Goal: Information Seeking & Learning: Learn about a topic

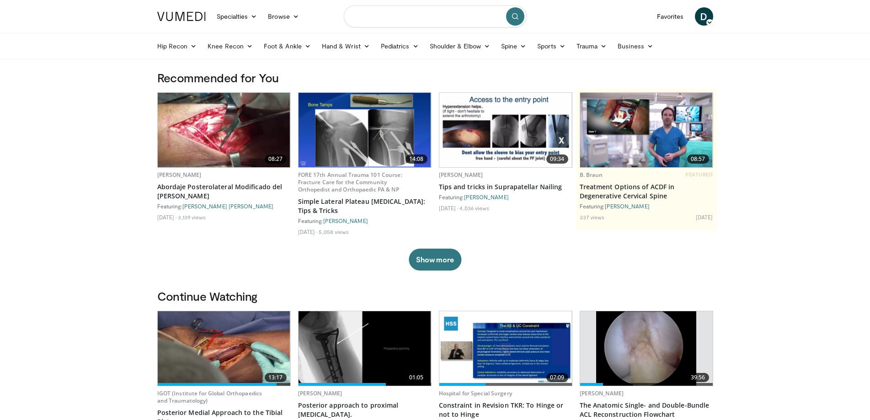
click at [403, 20] on input "Search topics, interventions" at bounding box center [435, 16] width 183 height 22
type input "**********"
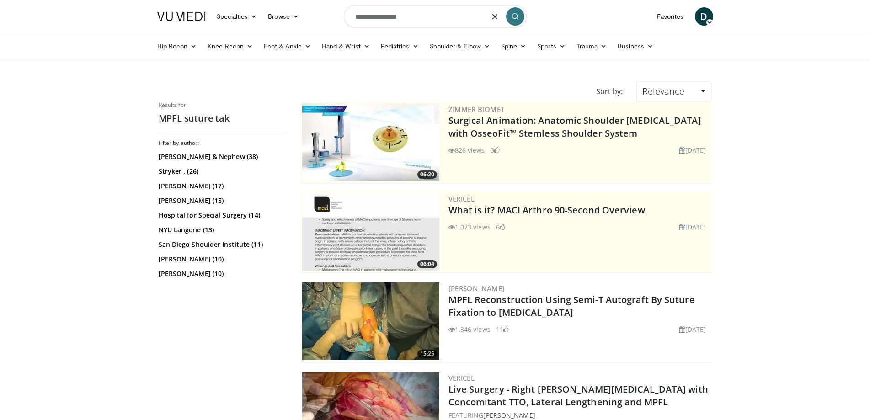
click at [386, 20] on input "**********" at bounding box center [435, 16] width 183 height 22
type input "**********"
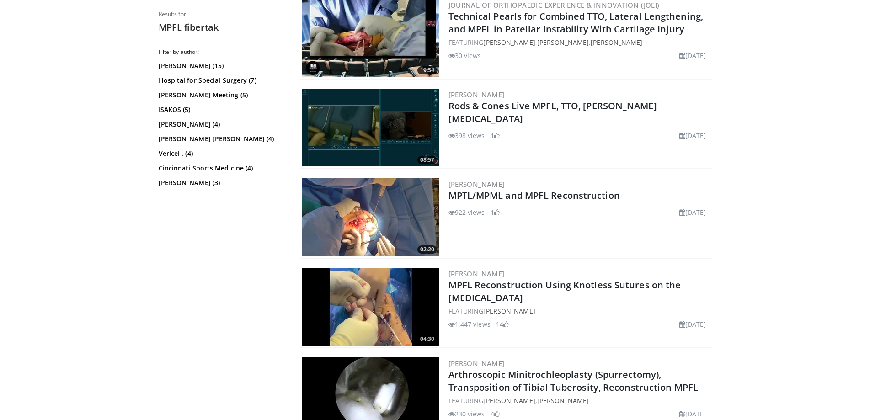
scroll to position [778, 0]
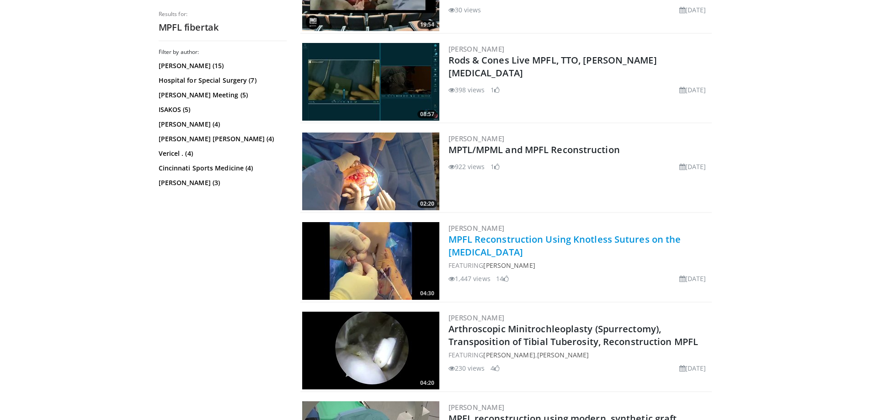
click at [531, 242] on link "MPFL Reconstruction Using Knotless Sutures on the Patella" at bounding box center [565, 245] width 233 height 25
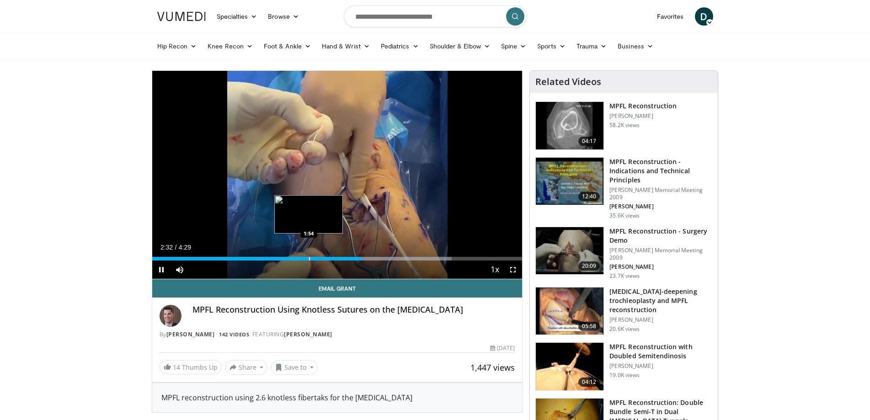
click at [309, 257] on div "Progress Bar" at bounding box center [309, 259] width 1 height 4
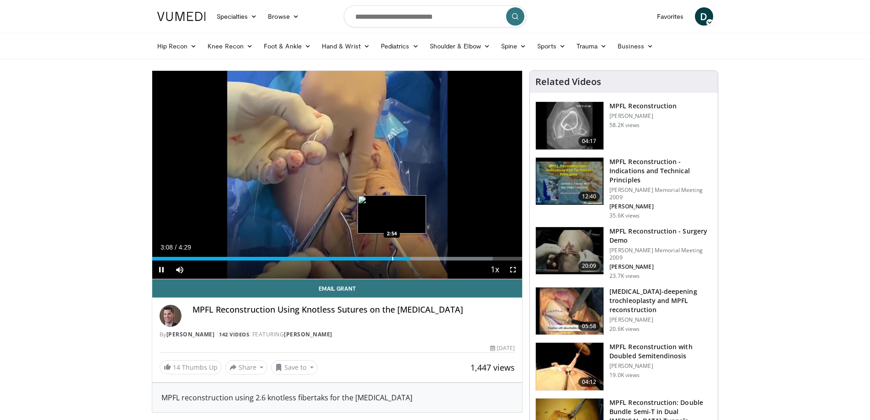
click at [392, 257] on div "Progress Bar" at bounding box center [392, 259] width 1 height 4
click at [157, 271] on span "Video Player" at bounding box center [161, 270] width 18 height 18
click at [653, 343] on h3 "MPFL Reconstruction with Doubled Semitendinosis" at bounding box center [661, 352] width 103 height 18
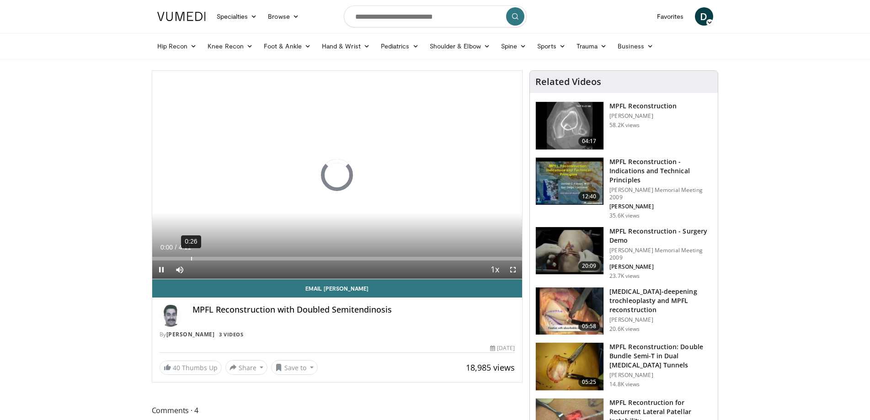
click at [191, 258] on div "0:26" at bounding box center [191, 259] width 1 height 4
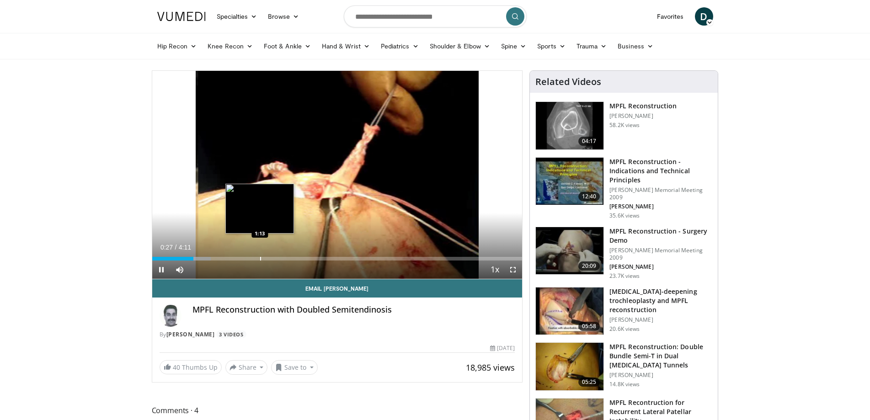
click at [260, 258] on div "Progress Bar" at bounding box center [260, 259] width 1 height 4
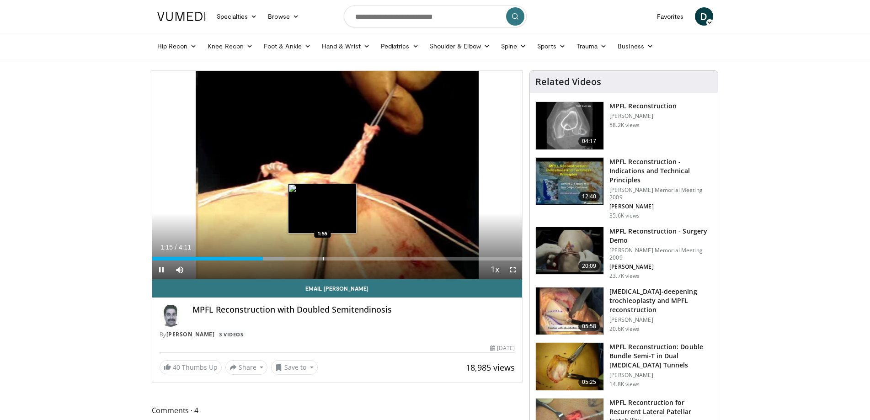
click at [323, 257] on div "Progress Bar" at bounding box center [323, 259] width 1 height 4
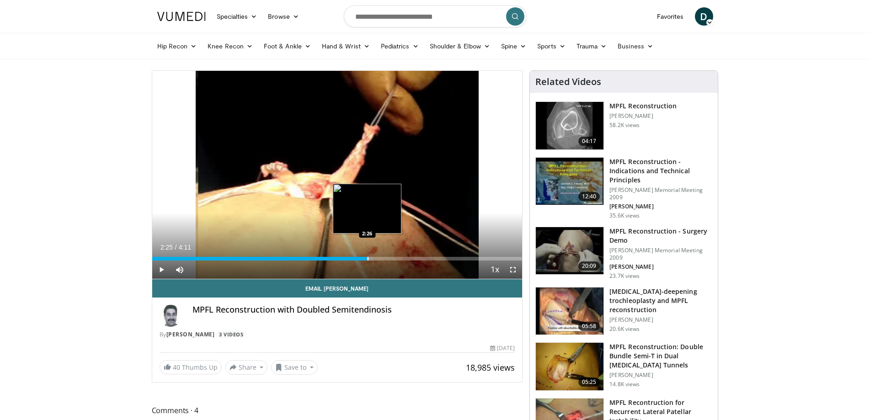
click at [368, 259] on div "Progress Bar" at bounding box center [368, 259] width 1 height 4
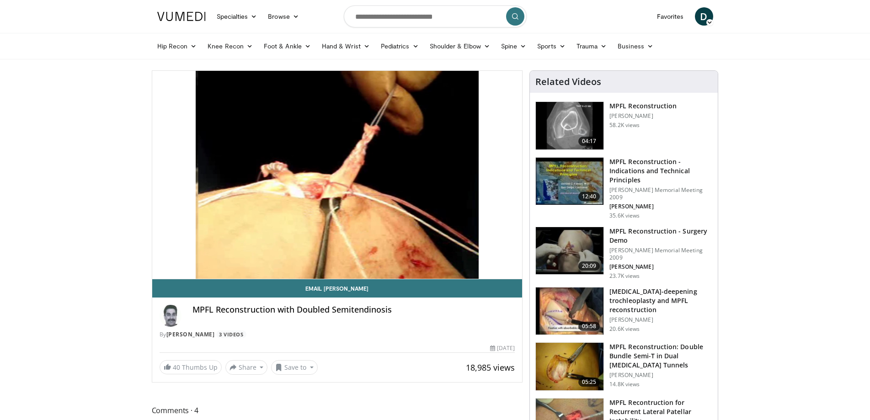
click at [404, 258] on div "10 seconds Tap to unmute" at bounding box center [337, 175] width 370 height 208
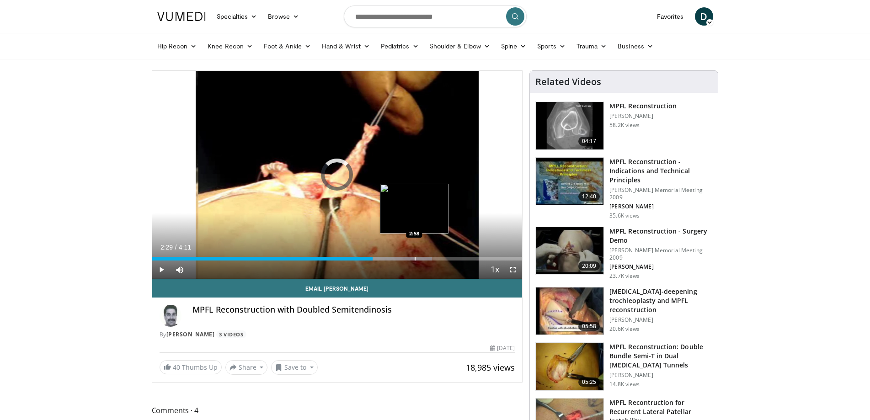
click at [415, 259] on div "Progress Bar" at bounding box center [415, 259] width 1 height 4
click at [439, 259] on div "Progress Bar" at bounding box center [439, 259] width 1 height 4
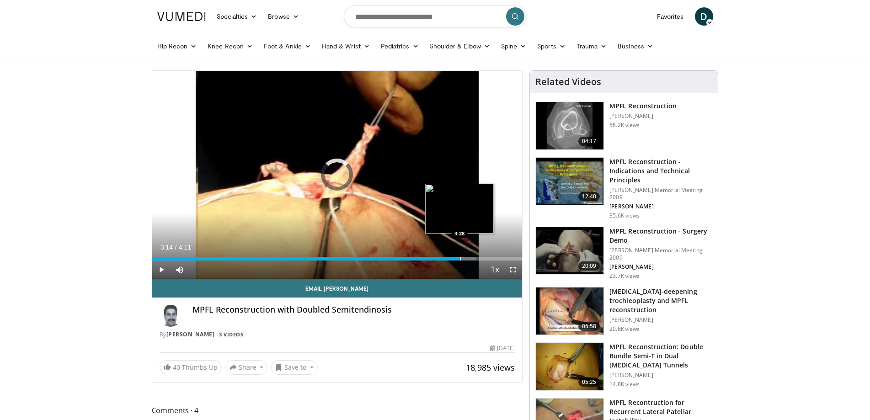
click at [460, 255] on div "Loaded : 87.57% 3:28 3:28" at bounding box center [337, 256] width 370 height 9
click at [481, 257] on div "Progress Bar" at bounding box center [481, 259] width 1 height 4
click at [644, 169] on h3 "MPFL Reconstruction - Indications and Technical Principles" at bounding box center [661, 170] width 103 height 27
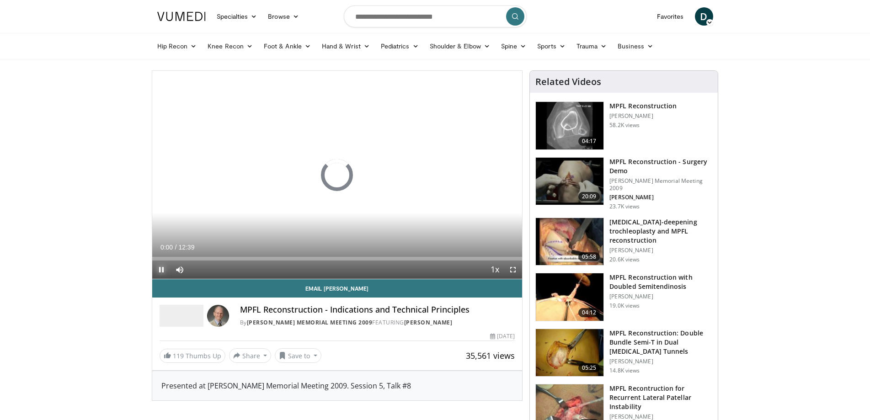
click at [158, 269] on span "Video Player" at bounding box center [161, 270] width 18 height 18
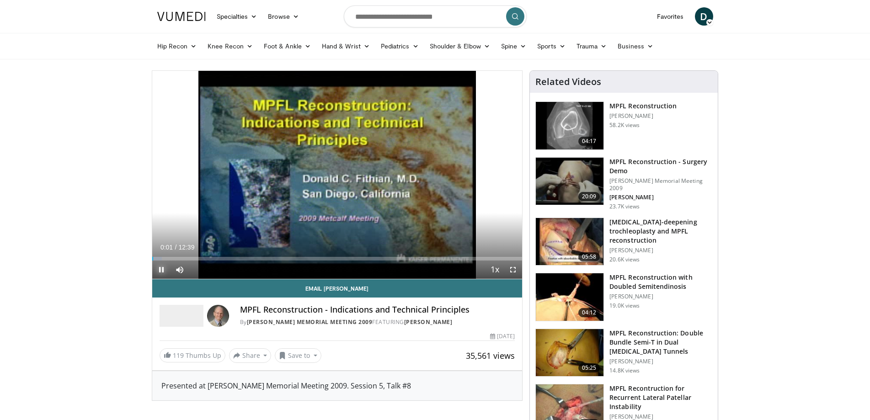
click at [160, 270] on span "Video Player" at bounding box center [161, 270] width 18 height 18
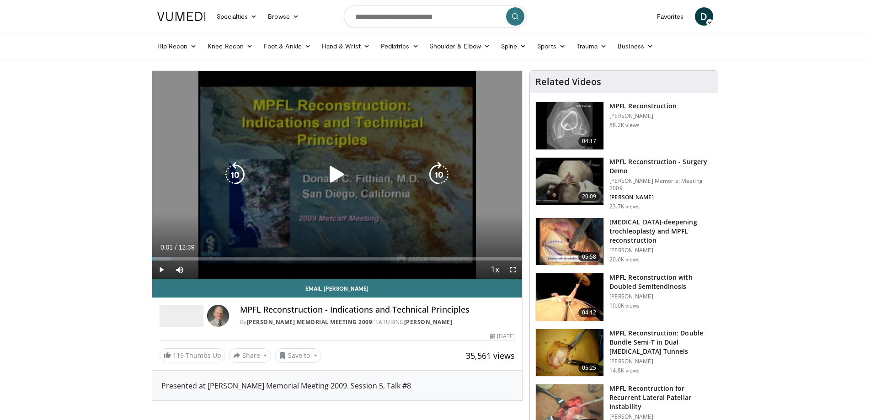
click at [336, 174] on icon "Video Player" at bounding box center [337, 175] width 26 height 26
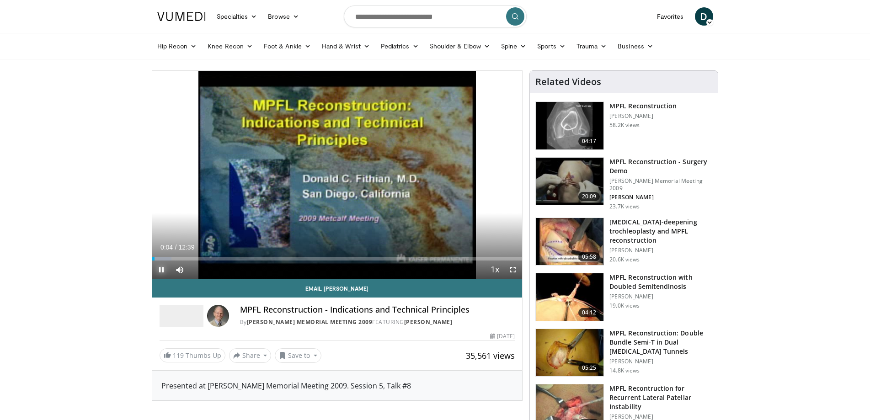
click at [165, 268] on span "Video Player" at bounding box center [161, 270] width 18 height 18
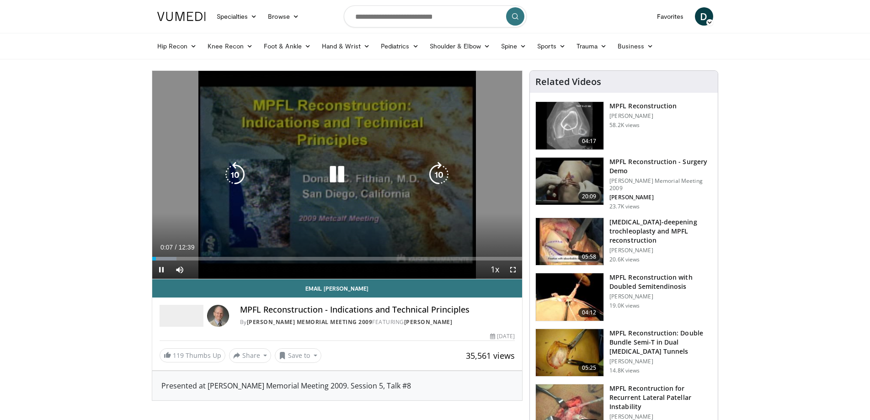
click at [446, 172] on icon "Video Player" at bounding box center [439, 175] width 26 height 26
click at [441, 175] on icon "Video Player" at bounding box center [439, 175] width 26 height 26
click at [439, 173] on icon "Video Player" at bounding box center [439, 175] width 26 height 26
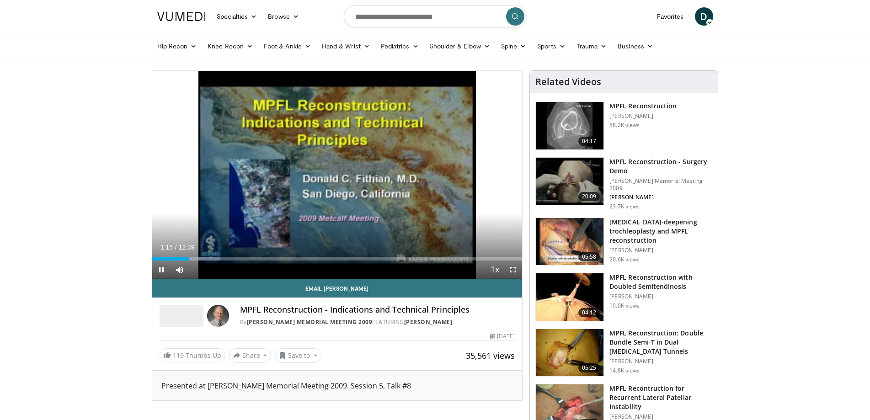
click at [439, 173] on div "10 seconds Tap to unmute" at bounding box center [337, 175] width 370 height 208
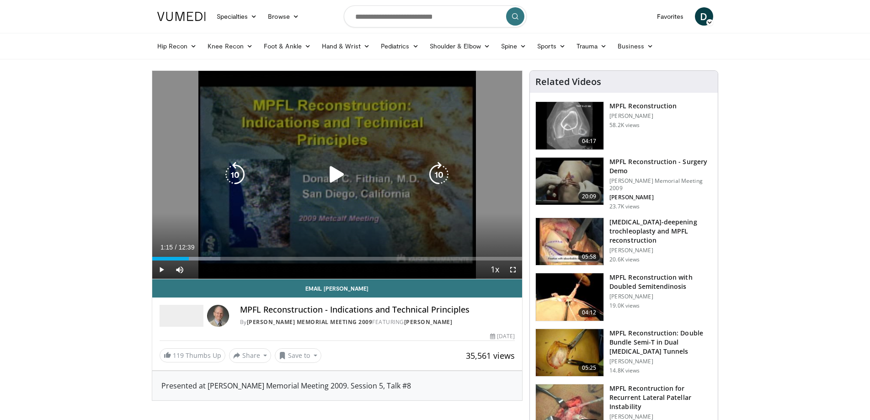
click at [438, 178] on icon "Video Player" at bounding box center [439, 175] width 26 height 26
click at [342, 174] on icon "Video Player" at bounding box center [337, 175] width 26 height 26
click at [441, 173] on icon "Video Player" at bounding box center [439, 175] width 26 height 26
click at [436, 172] on icon "Video Player" at bounding box center [439, 175] width 26 height 26
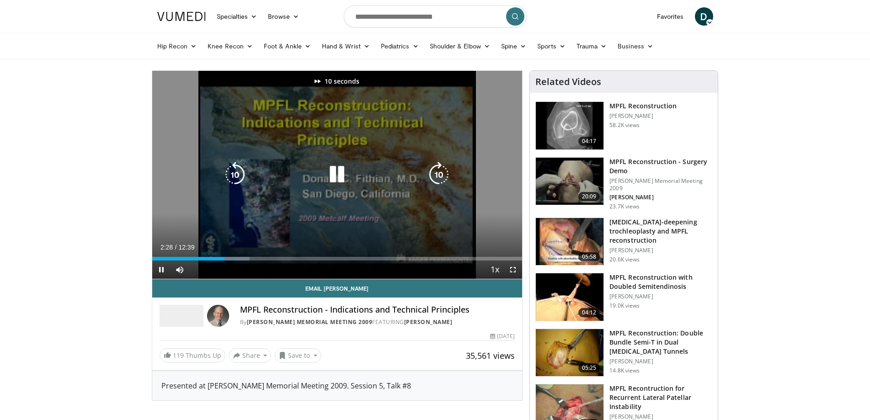
click at [436, 172] on icon "Video Player" at bounding box center [439, 175] width 26 height 26
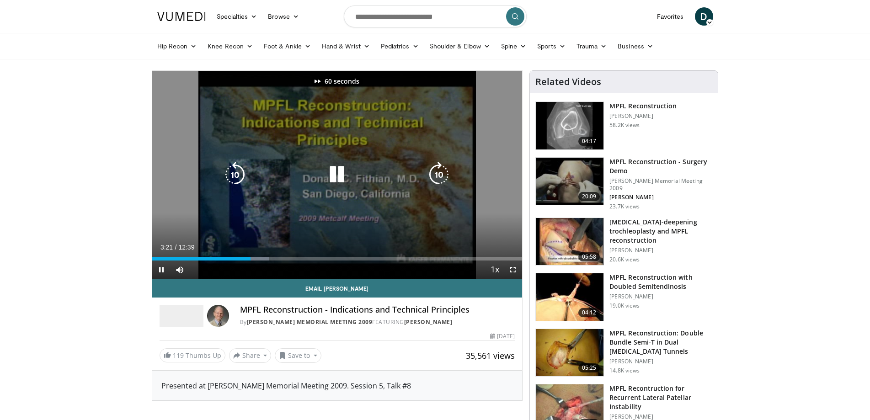
click at [436, 172] on icon "Video Player" at bounding box center [439, 175] width 26 height 26
click at [440, 172] on icon "Video Player" at bounding box center [439, 175] width 26 height 26
click at [437, 174] on icon "Video Player" at bounding box center [439, 175] width 26 height 26
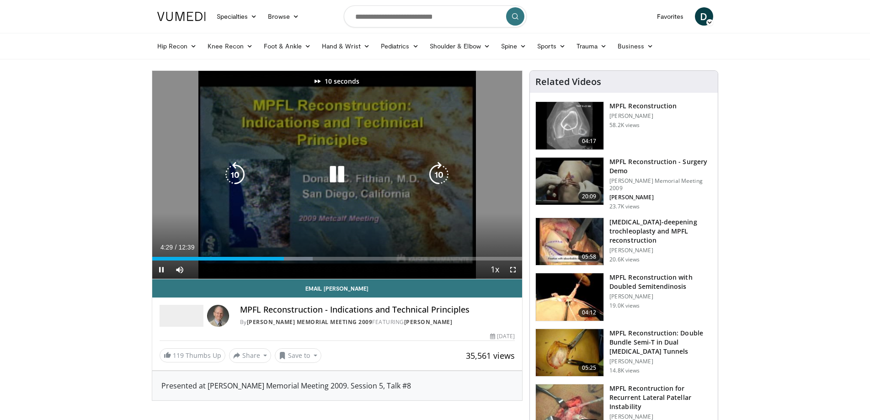
click at [437, 174] on icon "Video Player" at bounding box center [439, 175] width 26 height 26
click at [437, 177] on icon "Video Player" at bounding box center [439, 175] width 26 height 26
click at [440, 171] on icon "Video Player" at bounding box center [439, 175] width 26 height 26
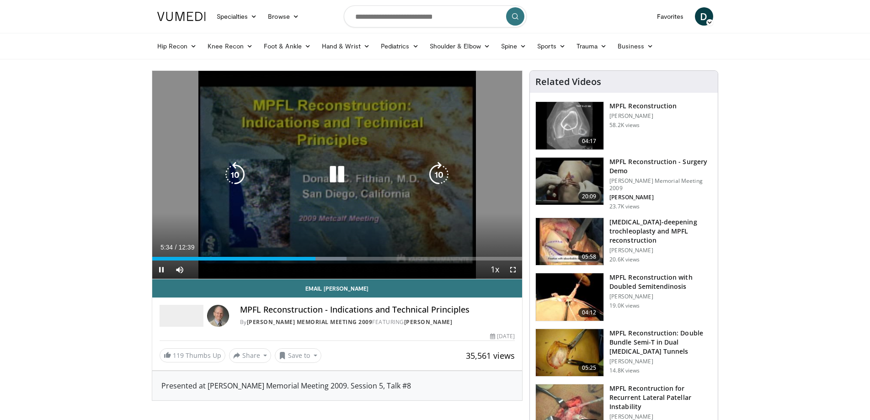
click at [438, 173] on icon "Video Player" at bounding box center [439, 175] width 26 height 26
click at [442, 172] on icon "Video Player" at bounding box center [439, 175] width 26 height 26
click at [439, 169] on icon "Video Player" at bounding box center [439, 175] width 26 height 26
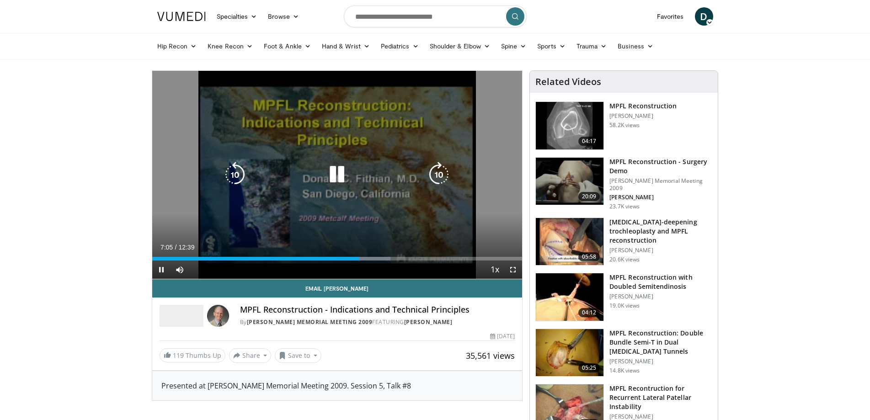
click at [442, 175] on icon "Video Player" at bounding box center [439, 175] width 26 height 26
click at [442, 174] on icon "Video Player" at bounding box center [439, 175] width 26 height 26
click at [441, 175] on icon "Video Player" at bounding box center [439, 175] width 26 height 26
click at [440, 173] on icon "Video Player" at bounding box center [439, 175] width 26 height 26
click at [439, 176] on icon "Video Player" at bounding box center [439, 175] width 26 height 26
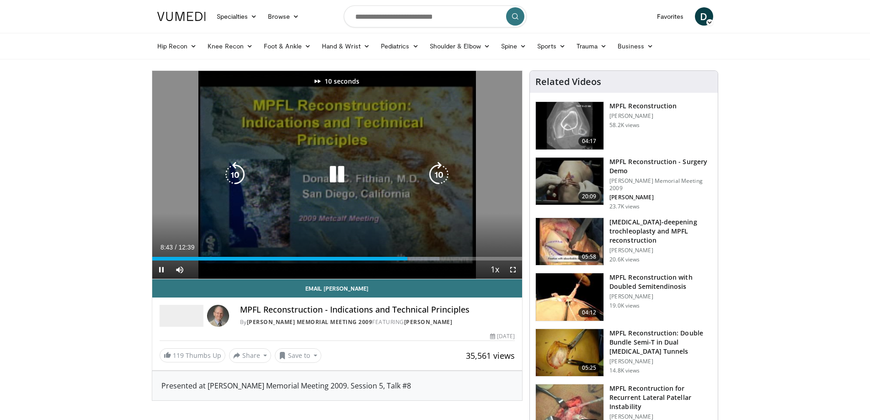
click at [439, 176] on icon "Video Player" at bounding box center [439, 175] width 26 height 26
click at [231, 171] on icon "Video Player" at bounding box center [235, 175] width 26 height 26
click at [331, 172] on icon "Video Player" at bounding box center [337, 175] width 26 height 26
click at [339, 176] on icon "Video Player" at bounding box center [337, 175] width 26 height 26
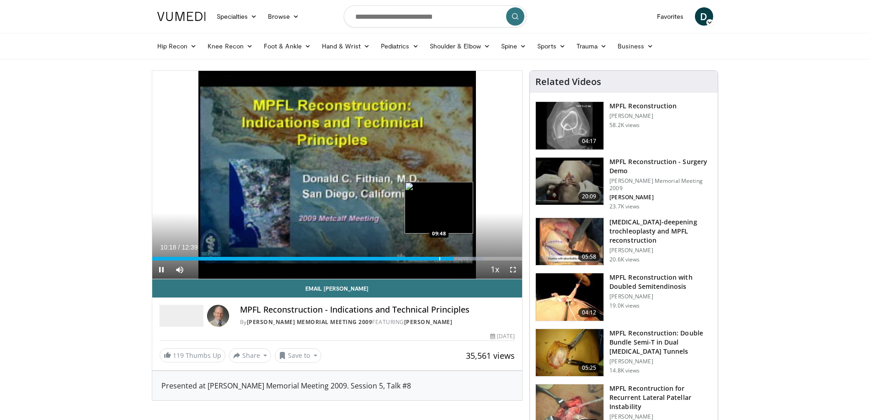
click at [439, 255] on div "Loaded : 89.43% 10:19 09:48" at bounding box center [337, 256] width 370 height 9
click at [429, 258] on div "Progress Bar" at bounding box center [429, 259] width 1 height 4
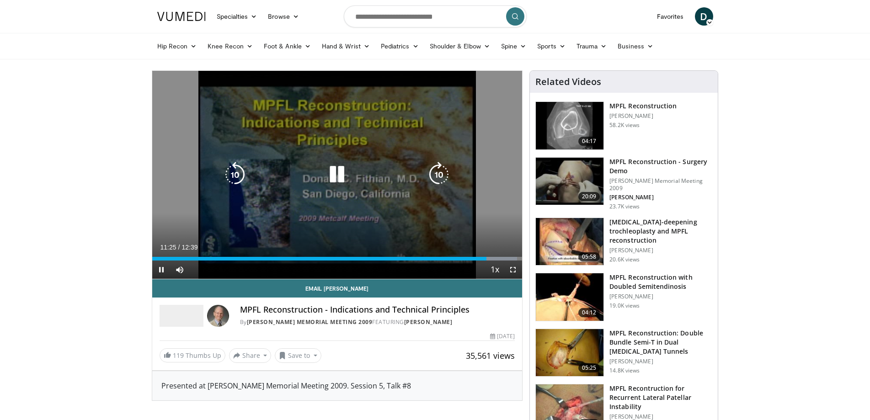
click at [441, 177] on icon "Video Player" at bounding box center [439, 175] width 26 height 26
click at [438, 170] on icon "Video Player" at bounding box center [439, 175] width 26 height 26
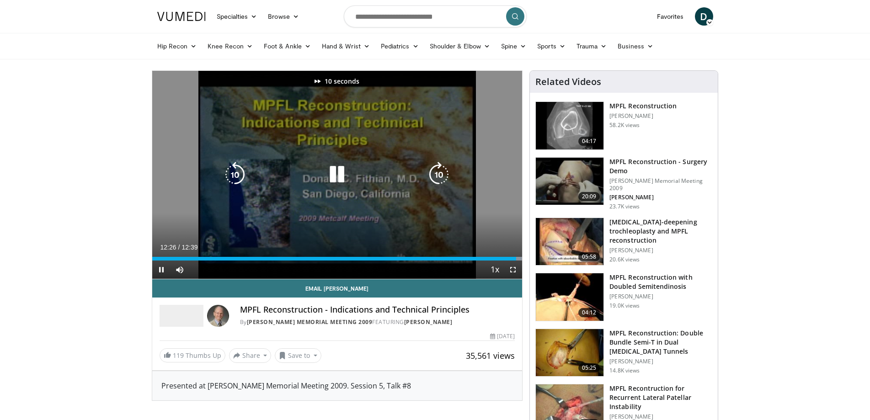
click at [340, 174] on icon "Video Player" at bounding box center [337, 175] width 26 height 26
